Goal: Information Seeking & Learning: Learn about a topic

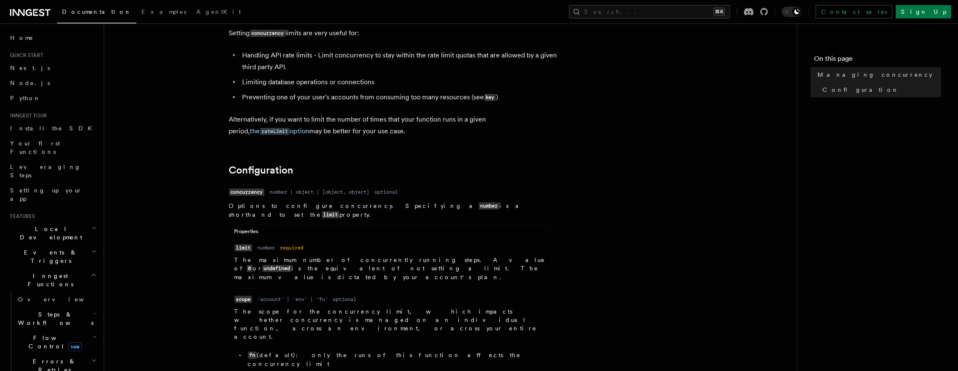
scroll to position [226, 0]
click at [384, 129] on p "Alternatively, if you want to limit the number of times that your function runs…" at bounding box center [397, 125] width 336 height 24
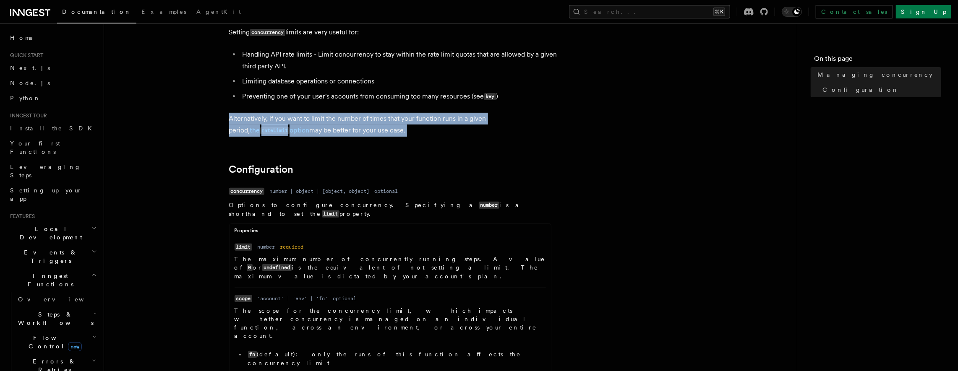
click at [384, 129] on p "Alternatively, if you want to limit the number of times that your function runs…" at bounding box center [397, 125] width 336 height 24
click at [396, 129] on p "Alternatively, if you want to limit the number of times that your function runs…" at bounding box center [397, 125] width 336 height 24
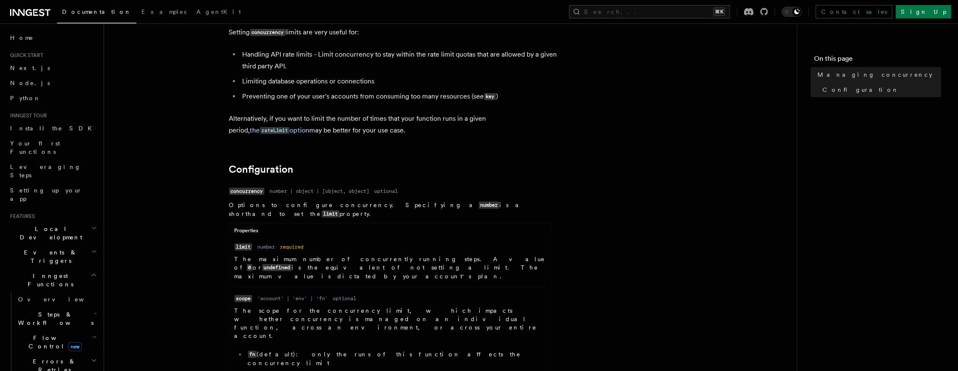
drag, startPoint x: 401, startPoint y: 131, endPoint x: 419, endPoint y: 46, distance: 86.7
click at [419, 46] on article "References TypeScript SDK Managing concurrency Limit the number of concurrently…" at bounding box center [450, 353] width 666 height 1085
drag, startPoint x: 408, startPoint y: 44, endPoint x: 433, endPoint y: 130, distance: 90.4
click at [433, 130] on article "References TypeScript SDK Managing concurrency Limit the number of concurrently…" at bounding box center [450, 353] width 666 height 1085
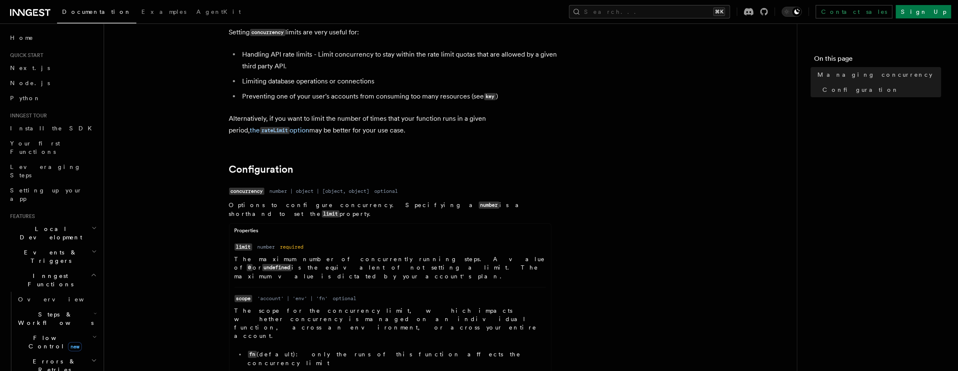
click at [433, 130] on p "Alternatively, if you want to limit the number of times that your function runs…" at bounding box center [397, 125] width 336 height 24
drag, startPoint x: 446, startPoint y: 132, endPoint x: 438, endPoint y: 36, distance: 96.0
click at [438, 36] on article "References TypeScript SDK Managing concurrency Limit the number of concurrently…" at bounding box center [450, 353] width 666 height 1085
click at [438, 36] on p "Setting concurrency limits are very useful for:" at bounding box center [397, 32] width 336 height 12
drag, startPoint x: 418, startPoint y: 36, endPoint x: 473, endPoint y: 147, distance: 124.0
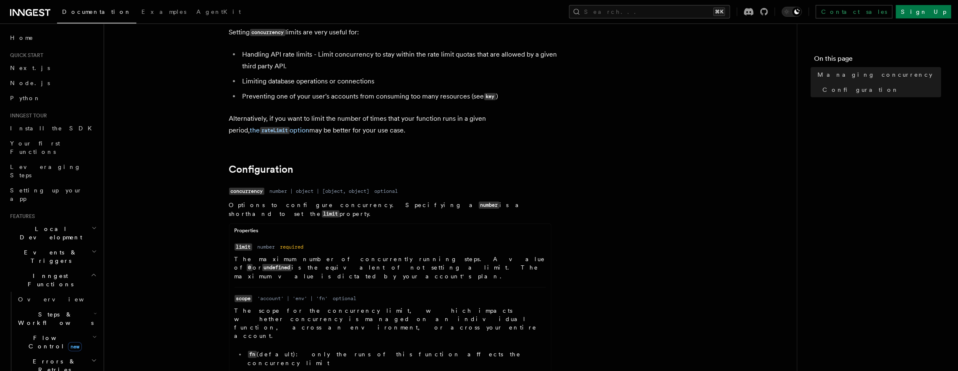
click at [473, 147] on article "References TypeScript SDK Managing concurrency Limit the number of concurrently…" at bounding box center [450, 353] width 666 height 1085
click at [451, 126] on p "Alternatively, if you want to limit the number of times that your function runs…" at bounding box center [397, 125] width 336 height 24
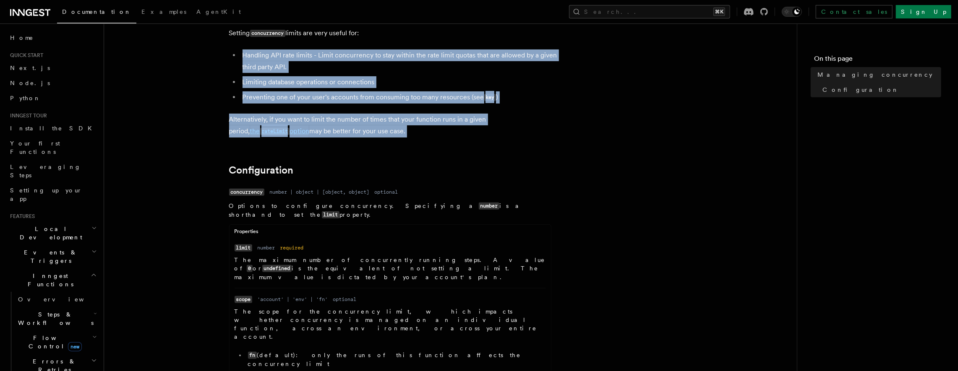
drag, startPoint x: 471, startPoint y: 138, endPoint x: 441, endPoint y: 45, distance: 97.8
click at [441, 45] on article "References TypeScript SDK Managing concurrency Limit the number of concurrently…" at bounding box center [450, 354] width 666 height 1085
drag, startPoint x: 425, startPoint y: 44, endPoint x: 463, endPoint y: 149, distance: 112.4
click at [463, 149] on article "References TypeScript SDK Managing concurrency Limit the number of concurrently…" at bounding box center [450, 354] width 666 height 1085
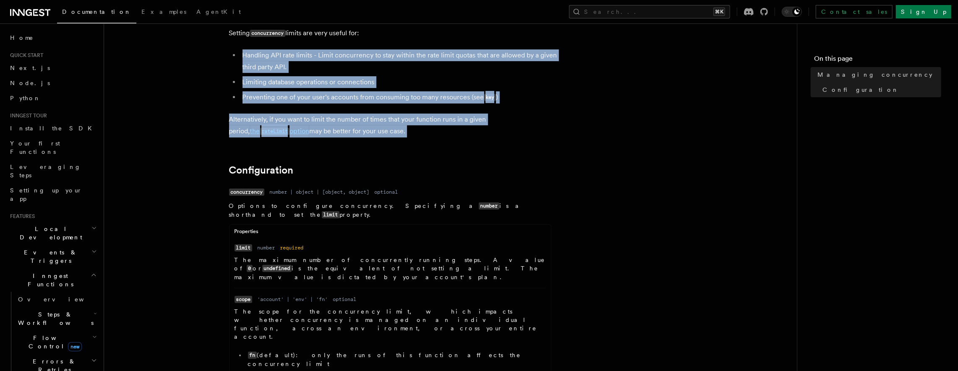
click at [463, 149] on article "References TypeScript SDK Managing concurrency Limit the number of concurrently…" at bounding box center [450, 354] width 666 height 1085
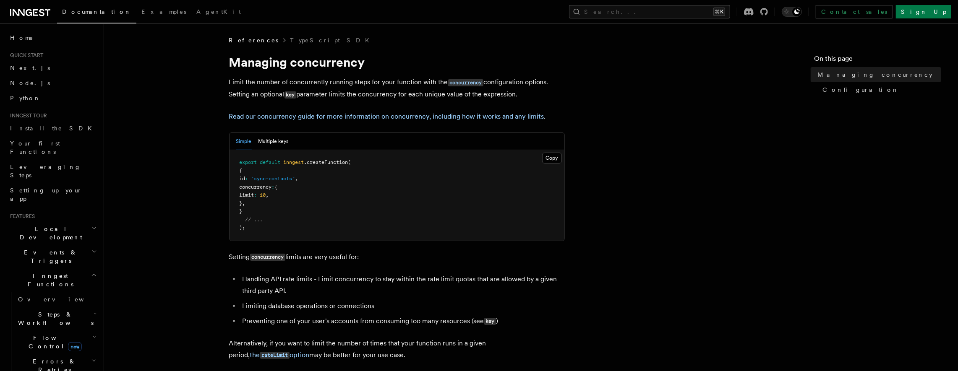
scroll to position [1, 0]
click at [412, 115] on link "Read our concurrency guide for more information on concurrency, including how i…" at bounding box center [386, 116] width 315 height 8
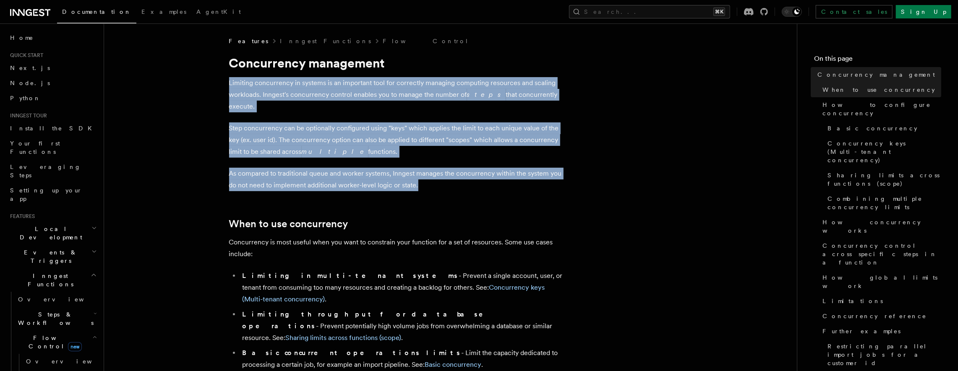
drag, startPoint x: 449, startPoint y: 75, endPoint x: 449, endPoint y: 173, distance: 97.8
click at [449, 173] on p "As compared to traditional queue and worker systems, Inngest manages the concur…" at bounding box center [397, 179] width 336 height 23
drag, startPoint x: 462, startPoint y: 176, endPoint x: 467, endPoint y: 71, distance: 104.6
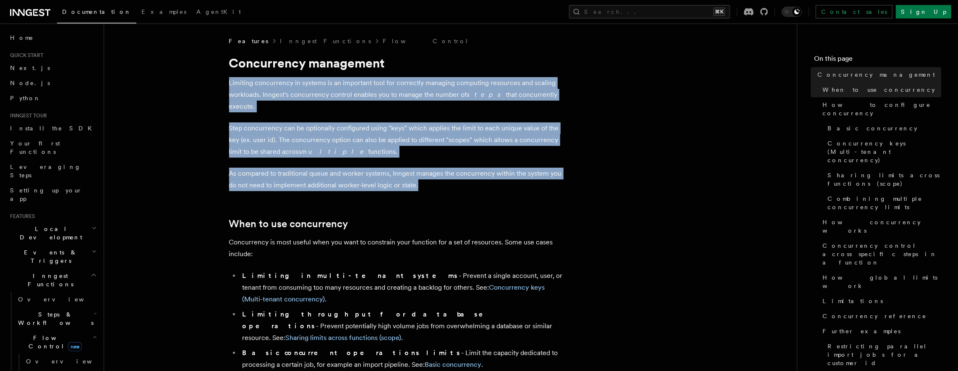
drag, startPoint x: 455, startPoint y: 71, endPoint x: 471, endPoint y: 177, distance: 106.9
click at [471, 177] on p "As compared to traditional queue and worker systems, Inngest manages the concur…" at bounding box center [397, 179] width 336 height 23
drag, startPoint x: 448, startPoint y: 174, endPoint x: 442, endPoint y: 68, distance: 105.9
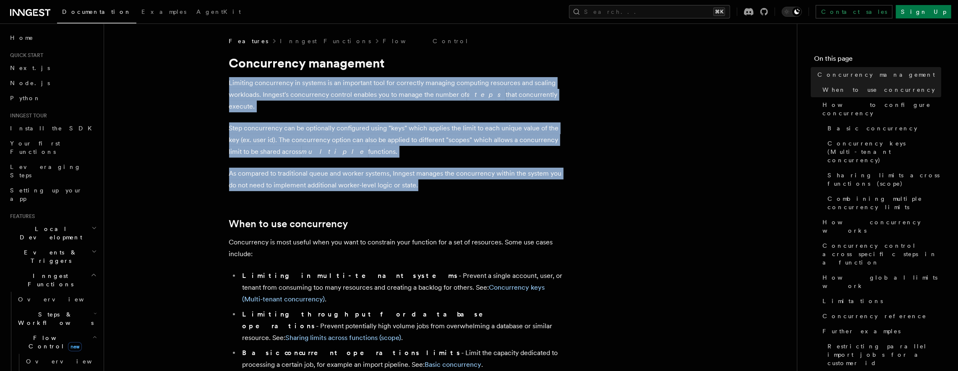
click at [442, 68] on h1 "Concurrency management" at bounding box center [397, 62] width 336 height 15
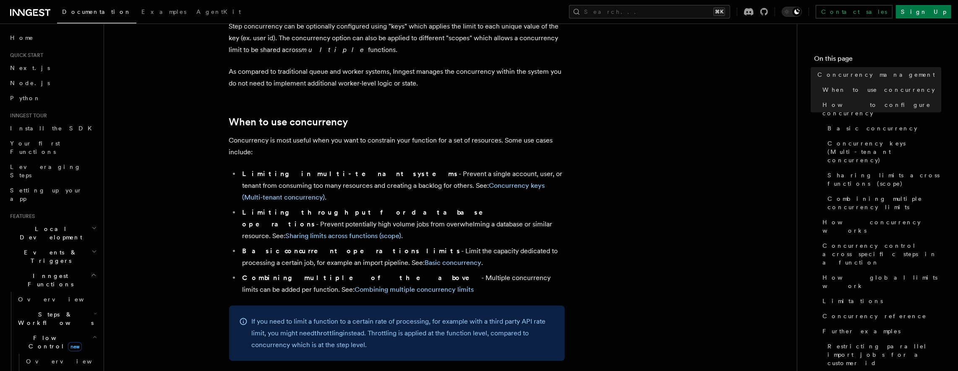
scroll to position [101, 0]
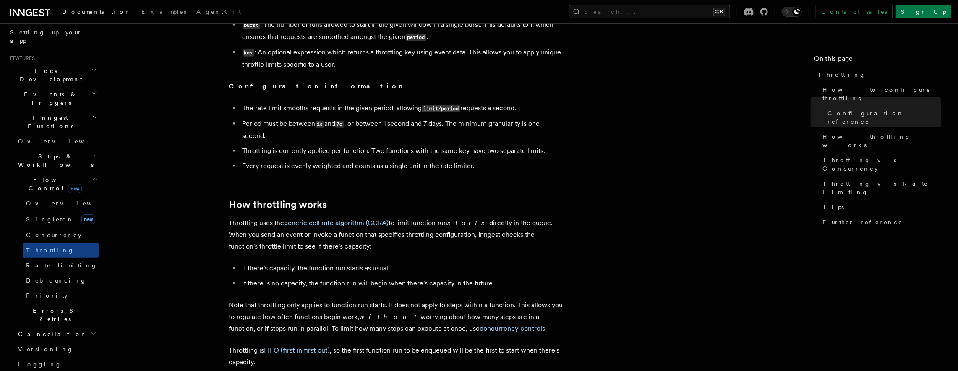
scroll to position [159, 0]
click at [40, 261] on span "Rate limiting" at bounding box center [61, 264] width 71 height 7
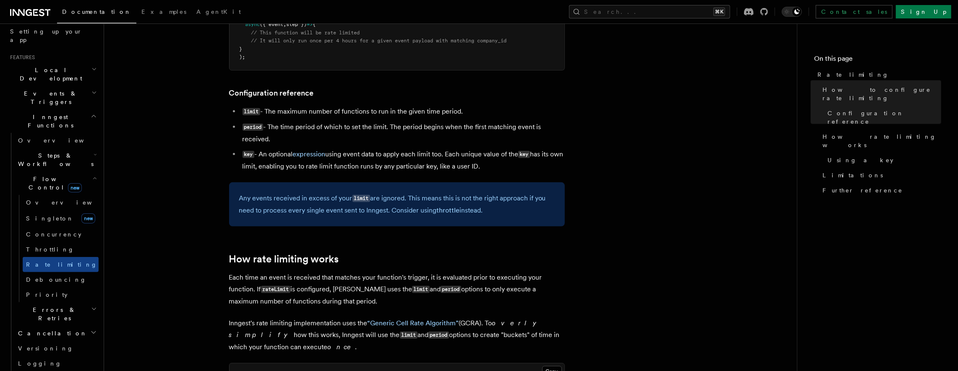
scroll to position [321, 0]
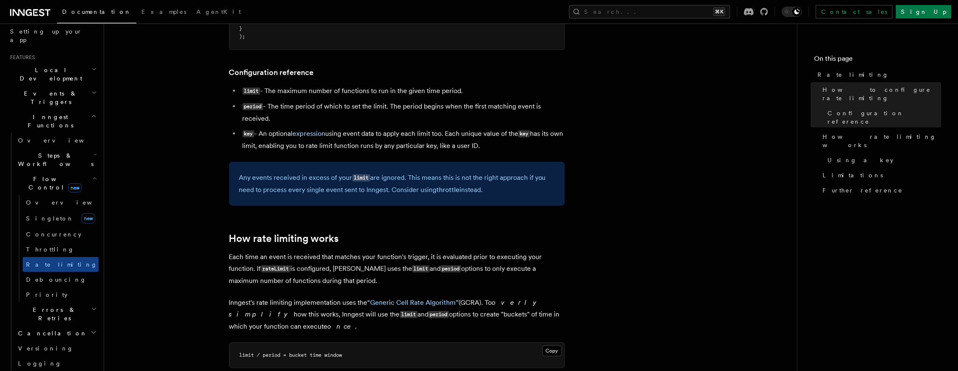
drag, startPoint x: 416, startPoint y: 84, endPoint x: 507, endPoint y: 146, distance: 110.2
click at [507, 146] on li "key - An optional expression using event data to apply each limit too. Each uni…" at bounding box center [402, 140] width 325 height 24
drag, startPoint x: 524, startPoint y: 148, endPoint x: 309, endPoint y: 58, distance: 233.6
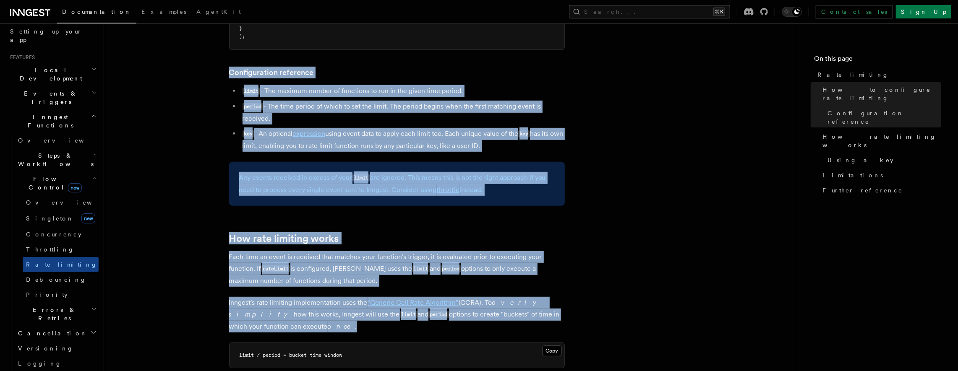
drag, startPoint x: 302, startPoint y: 59, endPoint x: 617, endPoint y: 325, distance: 411.8
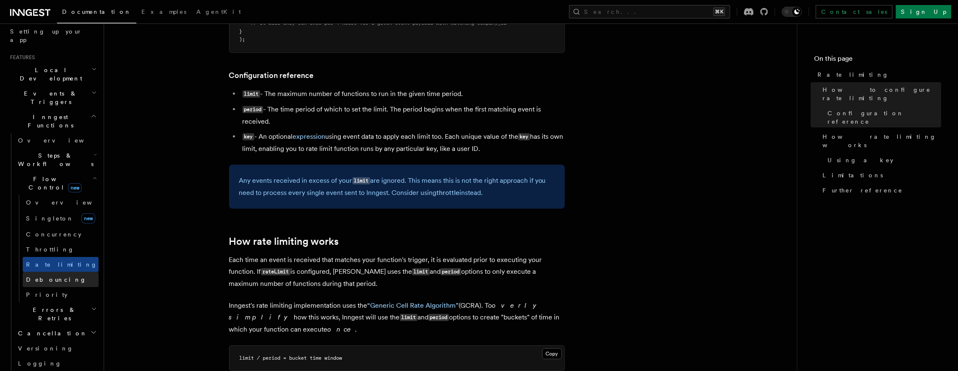
scroll to position [318, 0]
click at [53, 276] on span "Debouncing" at bounding box center [56, 279] width 60 height 7
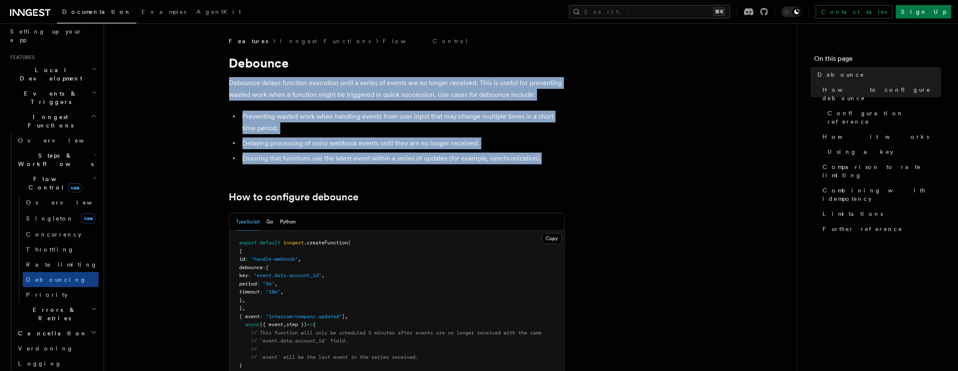
drag, startPoint x: 462, startPoint y: 76, endPoint x: 569, endPoint y: 160, distance: 135.6
drag, startPoint x: 582, startPoint y: 161, endPoint x: 423, endPoint y: 70, distance: 183.4
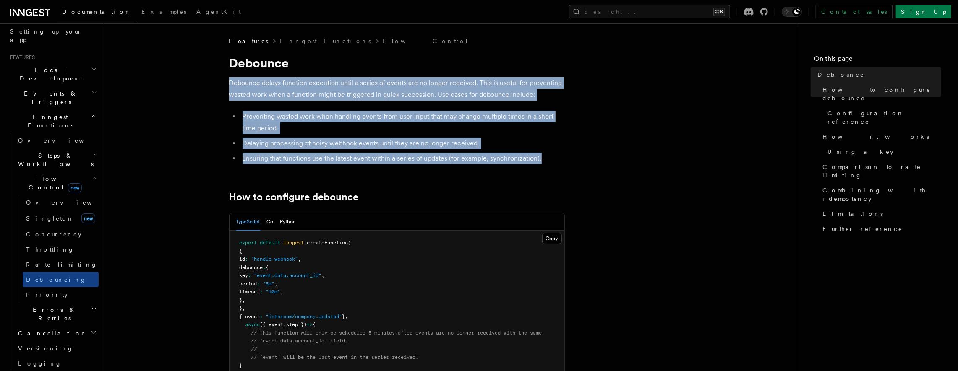
click at [423, 70] on h1 "Debounce" at bounding box center [397, 62] width 336 height 15
drag, startPoint x: 419, startPoint y: 73, endPoint x: 555, endPoint y: 154, distance: 158.2
click at [555, 154] on li "Ensuring that functions use the latest event within a series of updates (for ex…" at bounding box center [402, 159] width 325 height 12
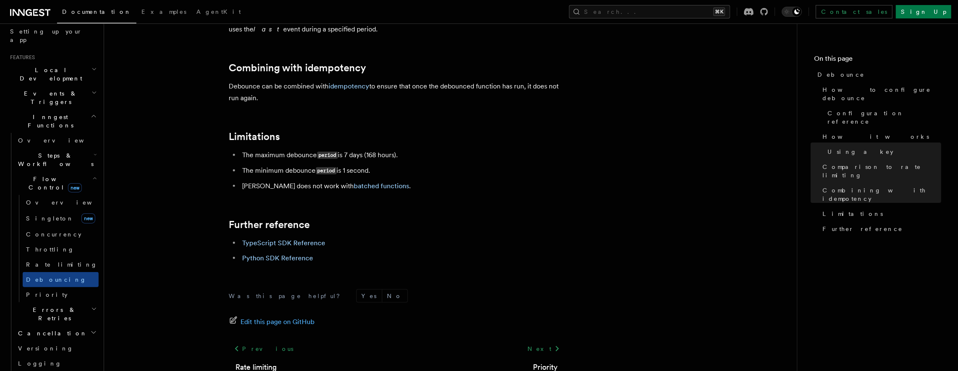
scroll to position [894, 0]
click at [41, 292] on span "Priority" at bounding box center [47, 295] width 42 height 7
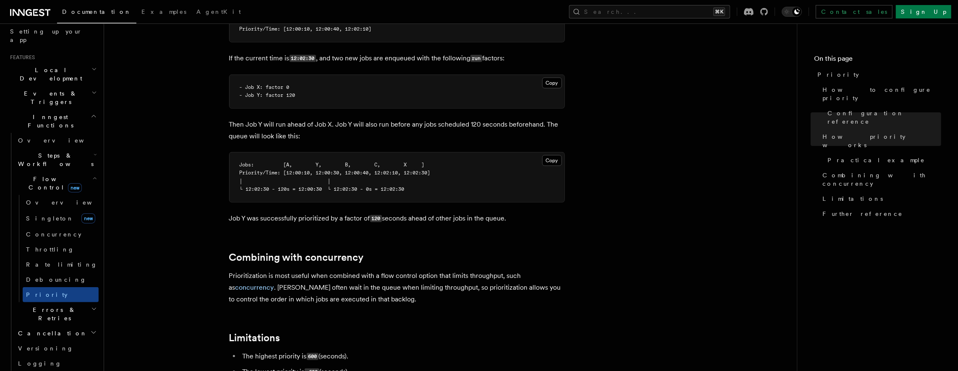
scroll to position [716, 0]
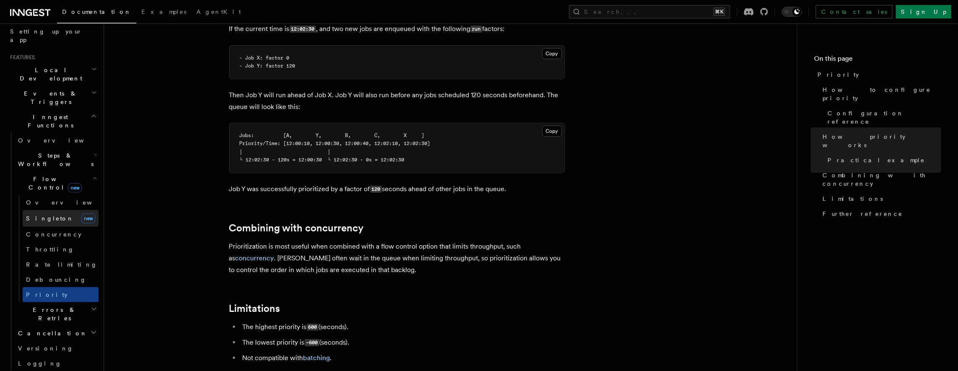
click at [48, 215] on span "Singleton" at bounding box center [50, 218] width 48 height 7
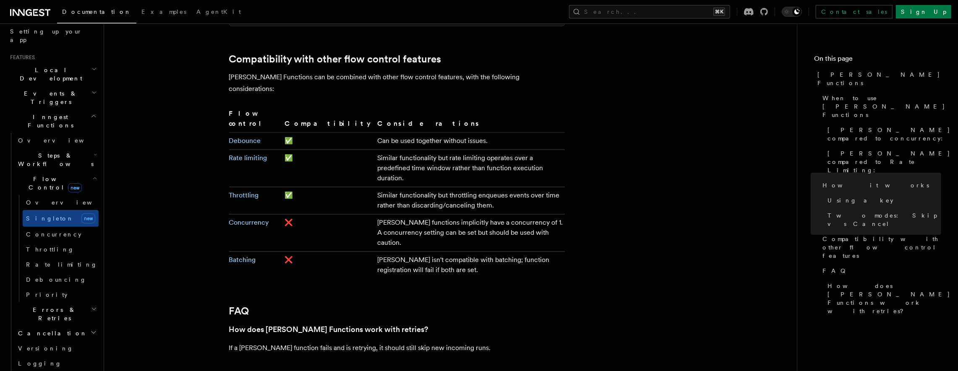
scroll to position [1371, 0]
click at [52, 195] on link "Overview" at bounding box center [61, 202] width 76 height 15
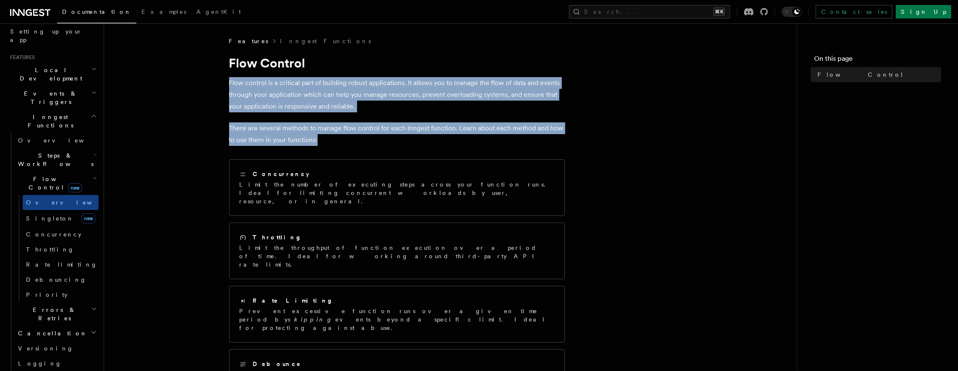
drag, startPoint x: 371, startPoint y: 76, endPoint x: 419, endPoint y: 138, distance: 78.4
click at [419, 138] on article "Features Inngest Functions Flow Control Flow control is a critical part of buil…" at bounding box center [450, 337] width 666 height 601
click at [419, 138] on p "There are several methods to manage flow control for each Inngest function. Lea…" at bounding box center [397, 134] width 336 height 23
drag, startPoint x: 425, startPoint y: 138, endPoint x: 412, endPoint y: 76, distance: 63.0
click at [412, 76] on article "Features Inngest Functions Flow Control Flow control is a critical part of buil…" at bounding box center [450, 337] width 666 height 601
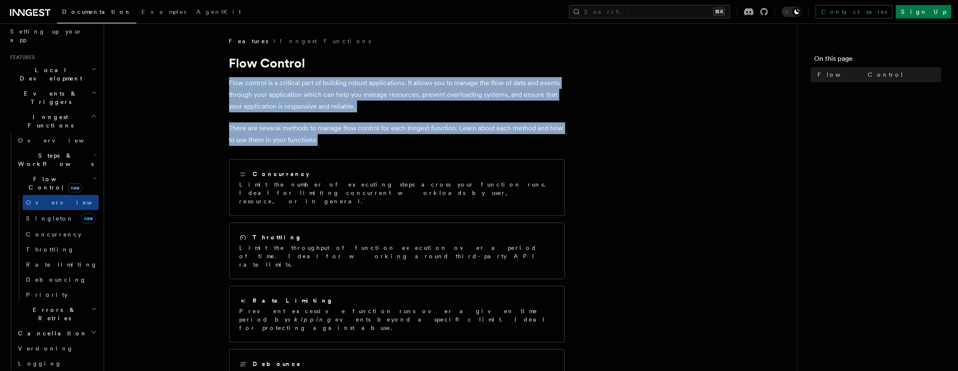
click at [412, 76] on article "Features Inngest Functions Flow Control Flow control is a critical part of buil…" at bounding box center [450, 337] width 666 height 601
drag, startPoint x: 407, startPoint y: 72, endPoint x: 435, endPoint y: 140, distance: 73.7
click at [435, 140] on article "Features Inngest Functions Flow Control Flow control is a critical part of buil…" at bounding box center [450, 337] width 666 height 601
click at [435, 140] on p "There are several methods to manage flow control for each Inngest function. Lea…" at bounding box center [397, 134] width 336 height 23
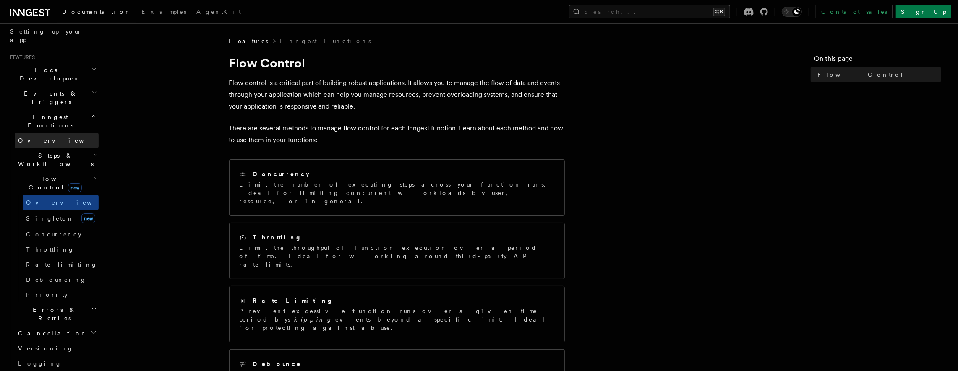
click at [37, 133] on link "Overview" at bounding box center [57, 140] width 84 height 15
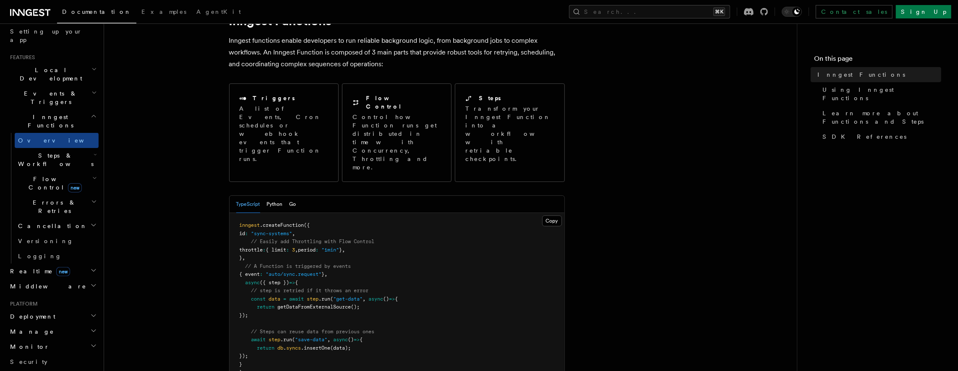
scroll to position [43, 0]
click at [38, 371] on span "Limitations" at bounding box center [40, 377] width 60 height 7
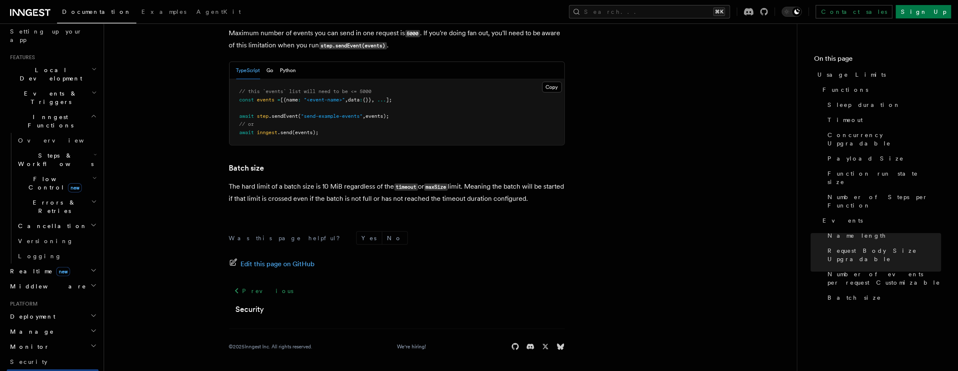
scroll to position [816, 0]
click at [35, 313] on span "Deployment" at bounding box center [31, 317] width 49 height 8
click at [43, 329] on span "Overview" at bounding box center [61, 332] width 86 height 7
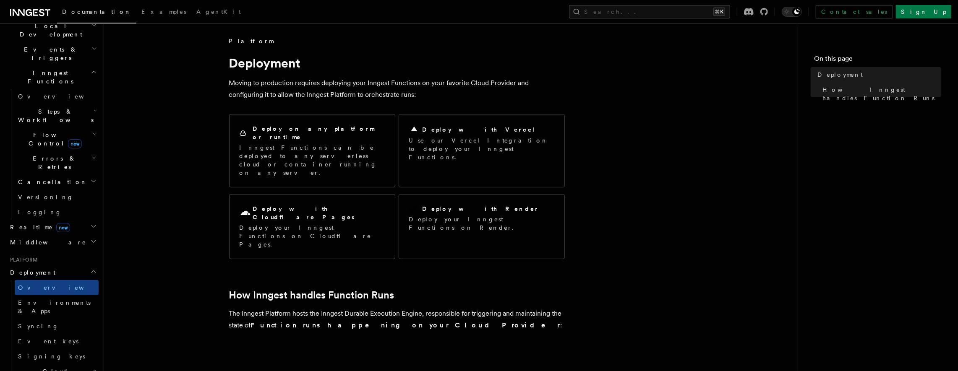
scroll to position [236, 0]
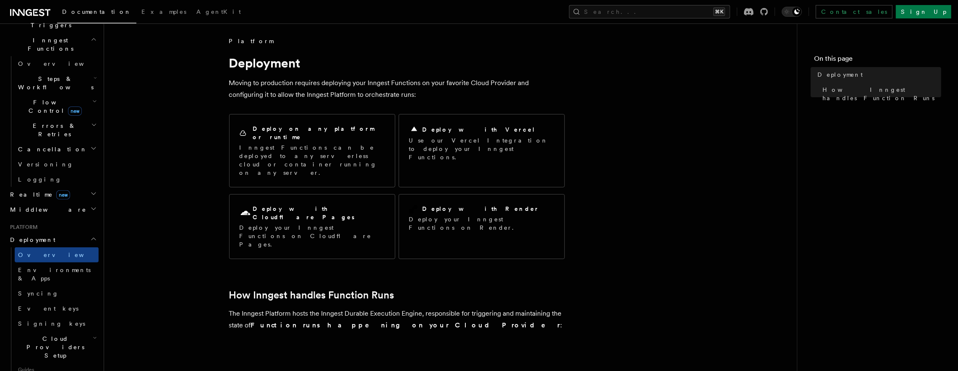
click at [48, 335] on span "Cloud Providers Setup" at bounding box center [54, 347] width 78 height 25
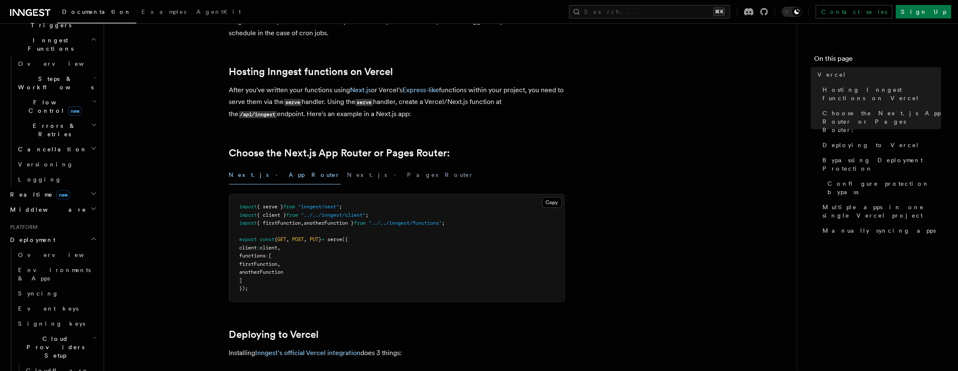
scroll to position [100, 0]
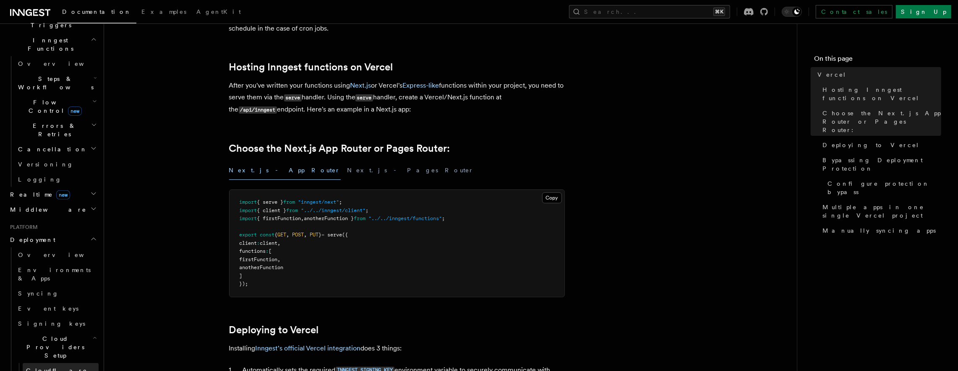
click at [50, 368] on span "Cloudflare Pages" at bounding box center [56, 375] width 61 height 15
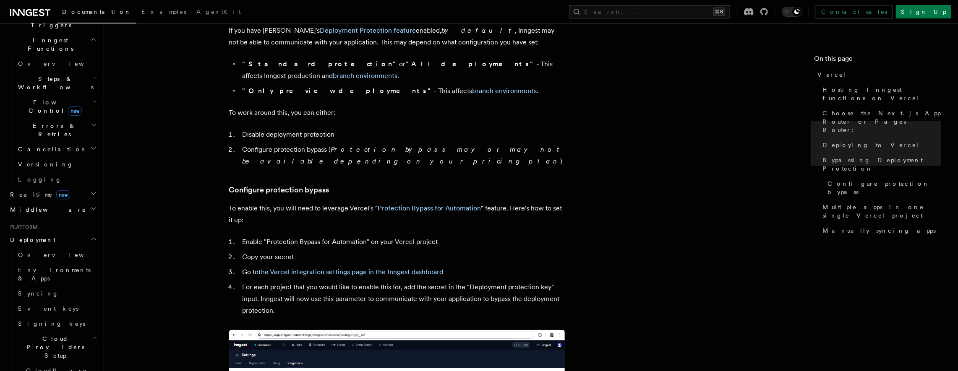
scroll to position [671, 0]
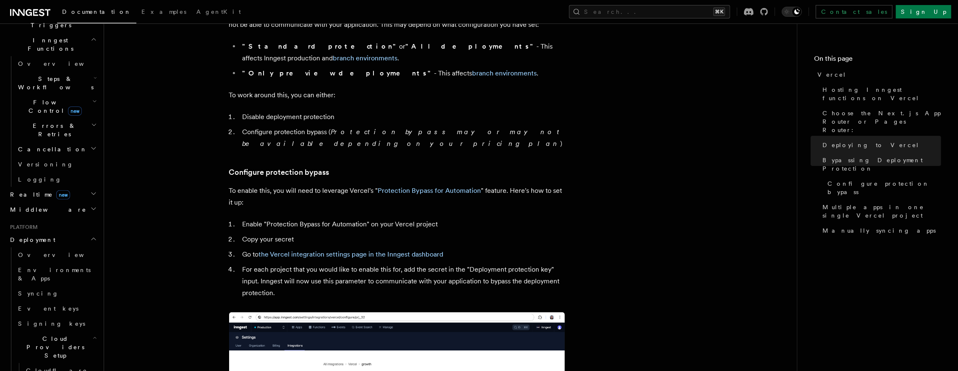
click at [218, 251] on article "Platform Deployment Cloud Providers Setup Vercel Inngest enables you to host yo…" at bounding box center [450, 240] width 666 height 1748
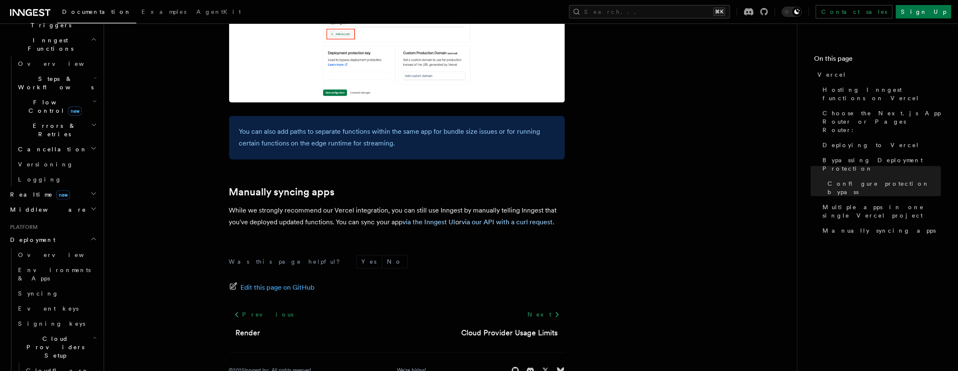
scroll to position [1389, 0]
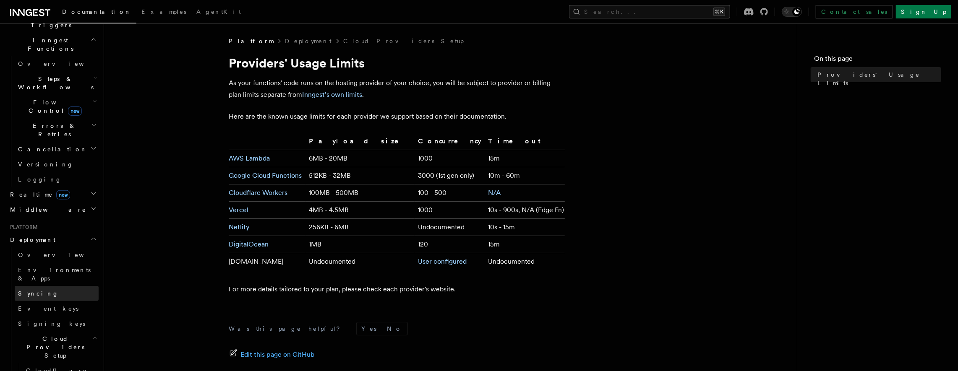
click at [52, 286] on link "Syncing" at bounding box center [57, 293] width 84 height 15
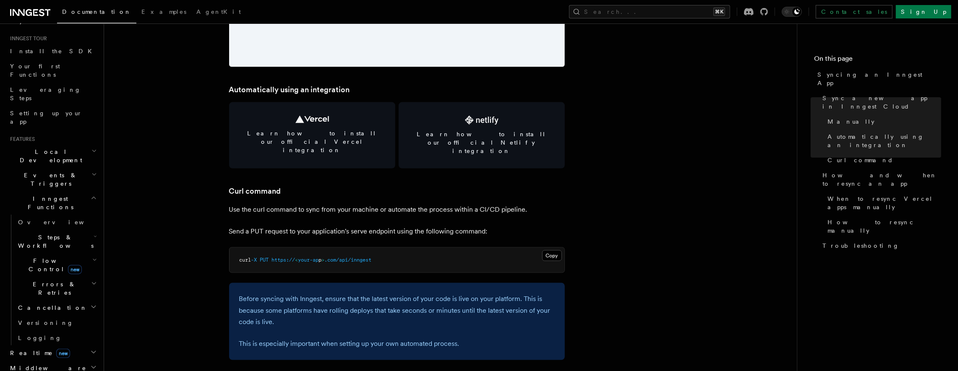
scroll to position [76, 0]
click at [49, 169] on h2 "Events & Triggers" at bounding box center [53, 180] width 92 height 23
click at [44, 191] on link "Overview" at bounding box center [57, 198] width 84 height 15
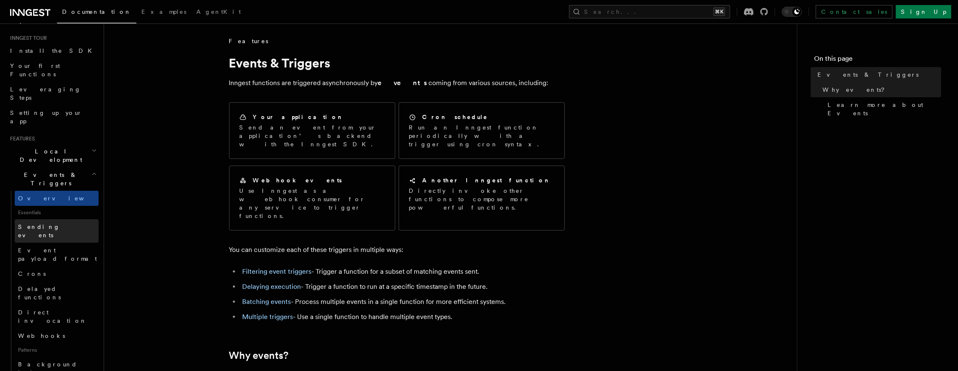
click at [39, 224] on span "Sending events" at bounding box center [39, 231] width 42 height 15
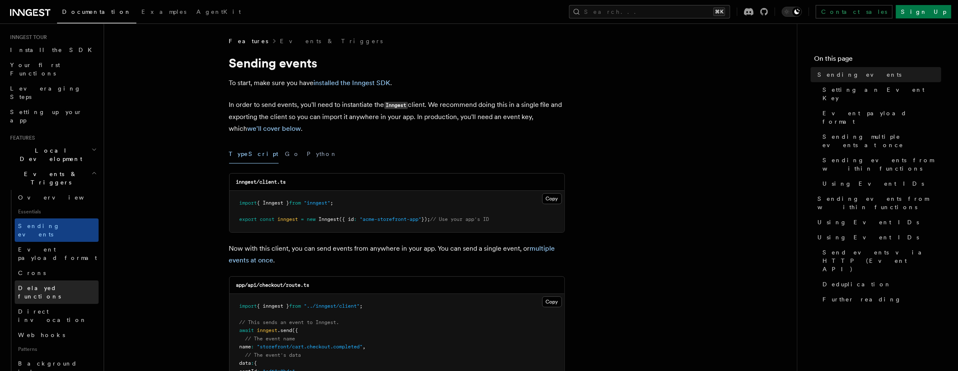
scroll to position [79, 0]
click at [44, 284] on span "Delayed functions" at bounding box center [39, 291] width 43 height 15
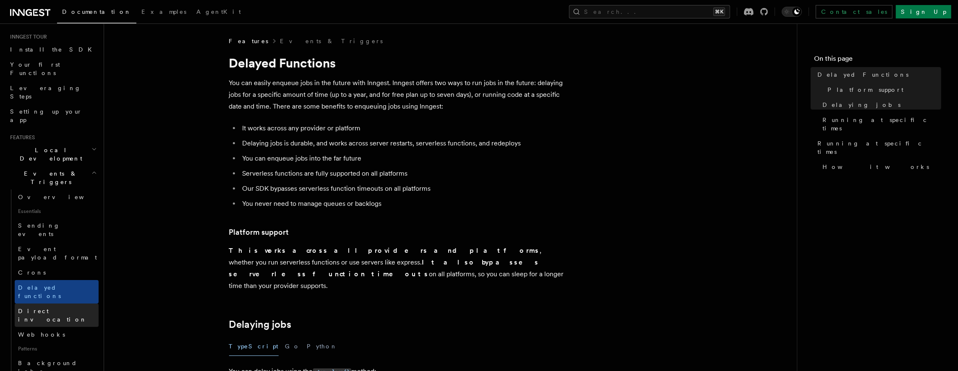
click at [45, 308] on span "Direct invocation" at bounding box center [52, 315] width 69 height 15
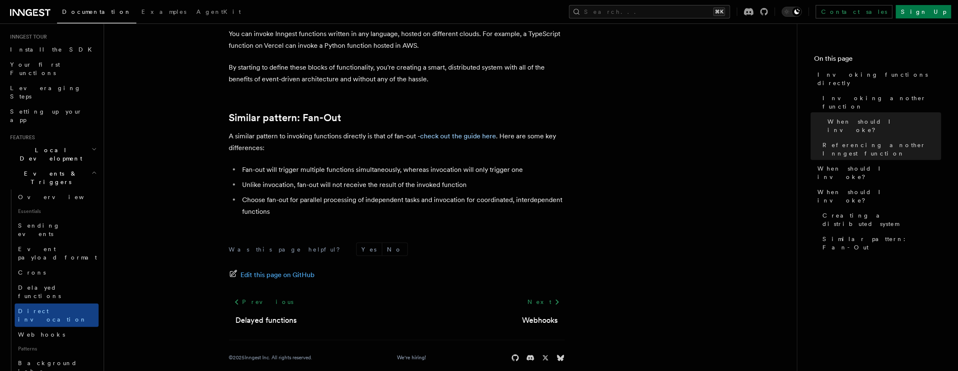
scroll to position [1170, 0]
click at [439, 136] on link "check out the guide here" at bounding box center [458, 135] width 76 height 8
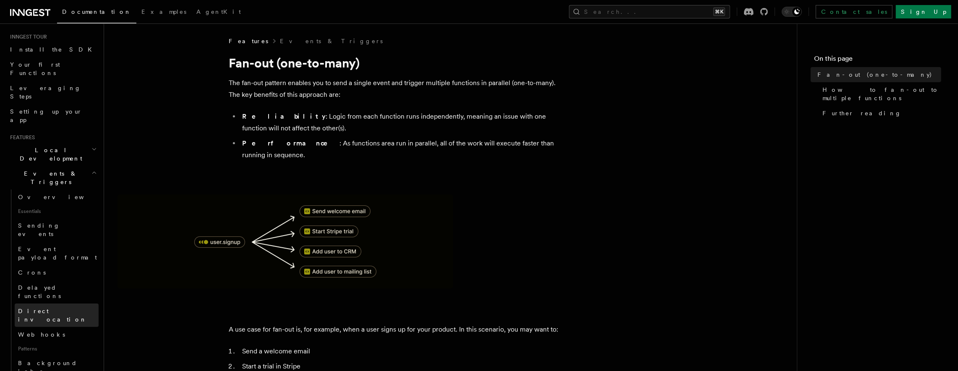
click at [54, 304] on link "Direct invocation" at bounding box center [57, 315] width 84 height 23
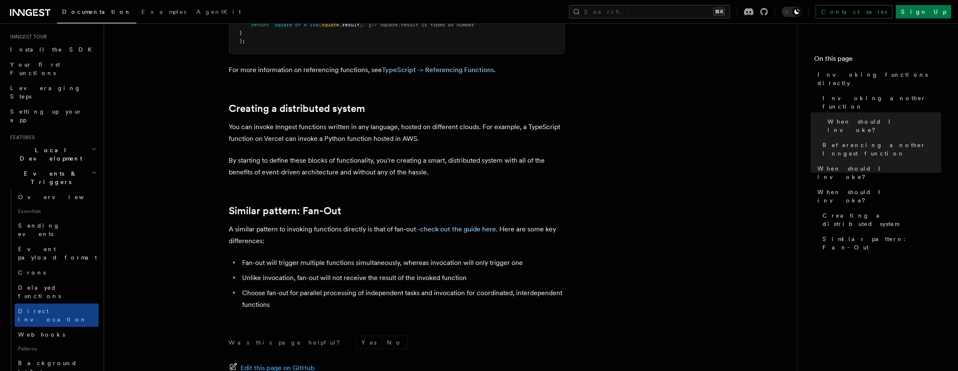
scroll to position [1179, 0]
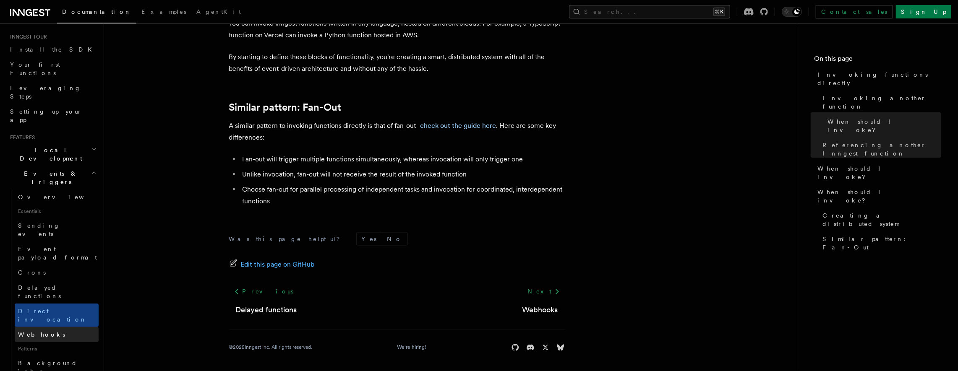
click at [60, 327] on link "Webhooks" at bounding box center [57, 334] width 84 height 15
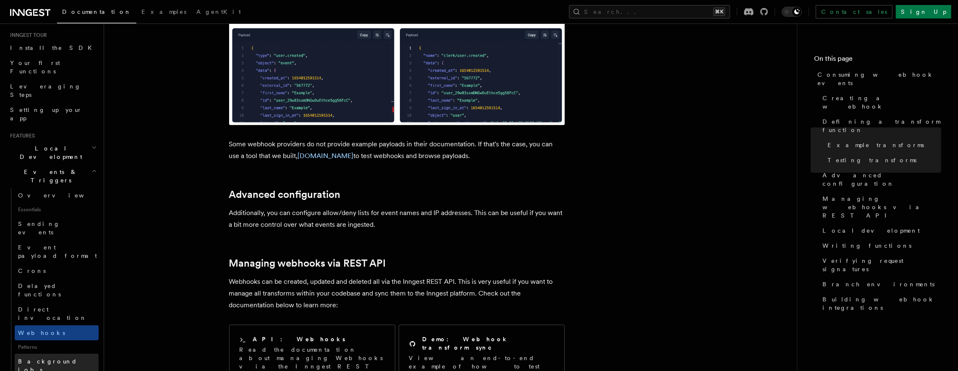
scroll to position [81, 0]
click at [52, 358] on span "Background jobs" at bounding box center [47, 365] width 59 height 15
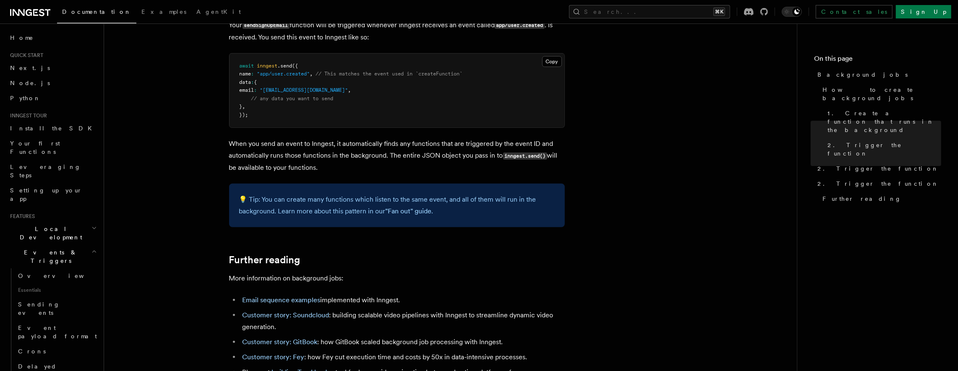
scroll to position [1, 0]
click at [70, 221] on h2 "Local Development" at bounding box center [53, 232] width 92 height 23
click at [57, 277] on span "Inngest Dev Server" at bounding box center [54, 284] width 72 height 15
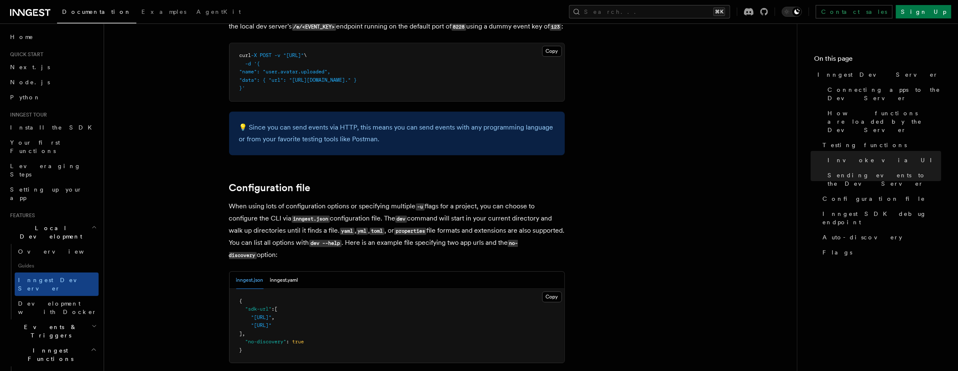
scroll to position [2063, 0]
drag, startPoint x: 360, startPoint y: 185, endPoint x: 382, endPoint y: 242, distance: 60.9
drag, startPoint x: 382, startPoint y: 242, endPoint x: 421, endPoint y: 235, distance: 39.2
click at [382, 241] on p "When using lots of configuration options or specifying multiple -u flags for a …" at bounding box center [397, 230] width 336 height 61
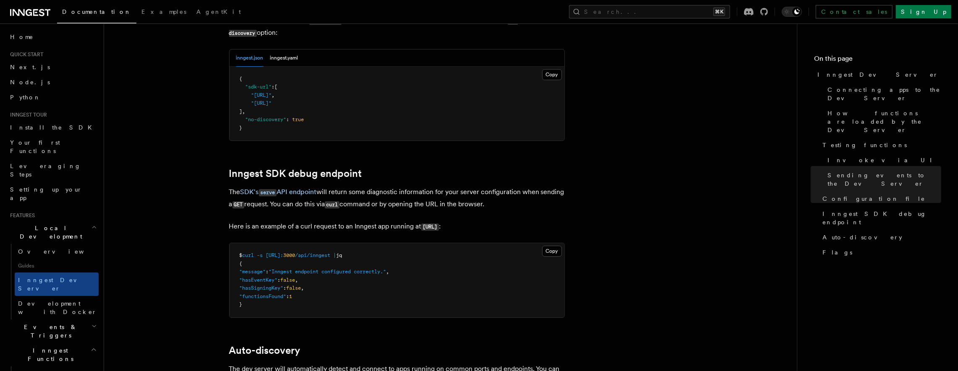
scroll to position [2289, 0]
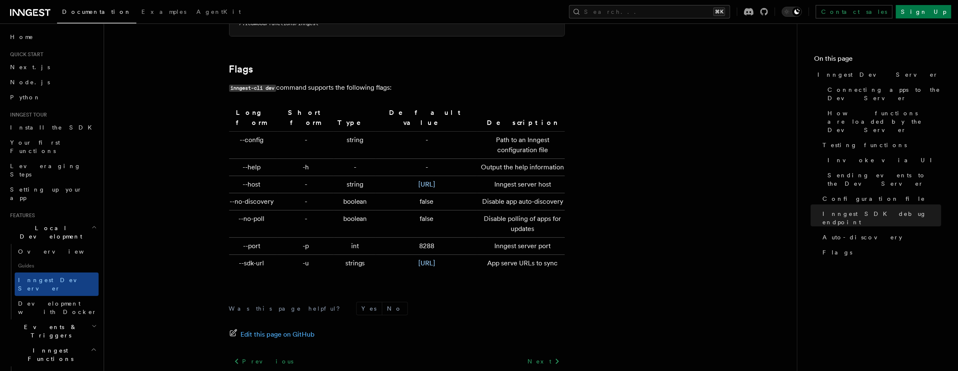
scroll to position [2741, 0]
